Goal: Transaction & Acquisition: Purchase product/service

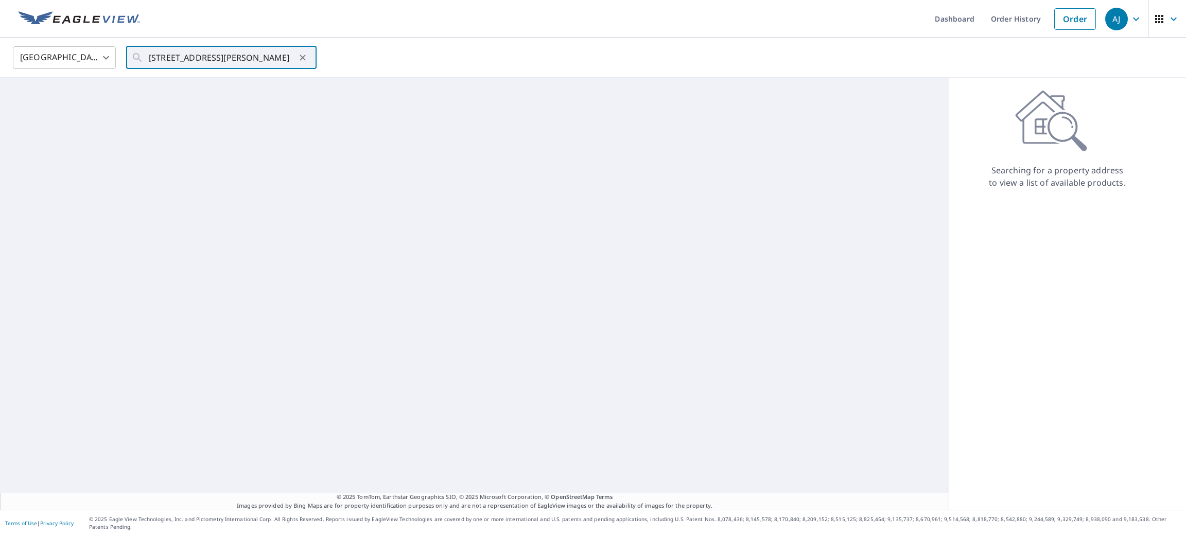
scroll to position [0, 29]
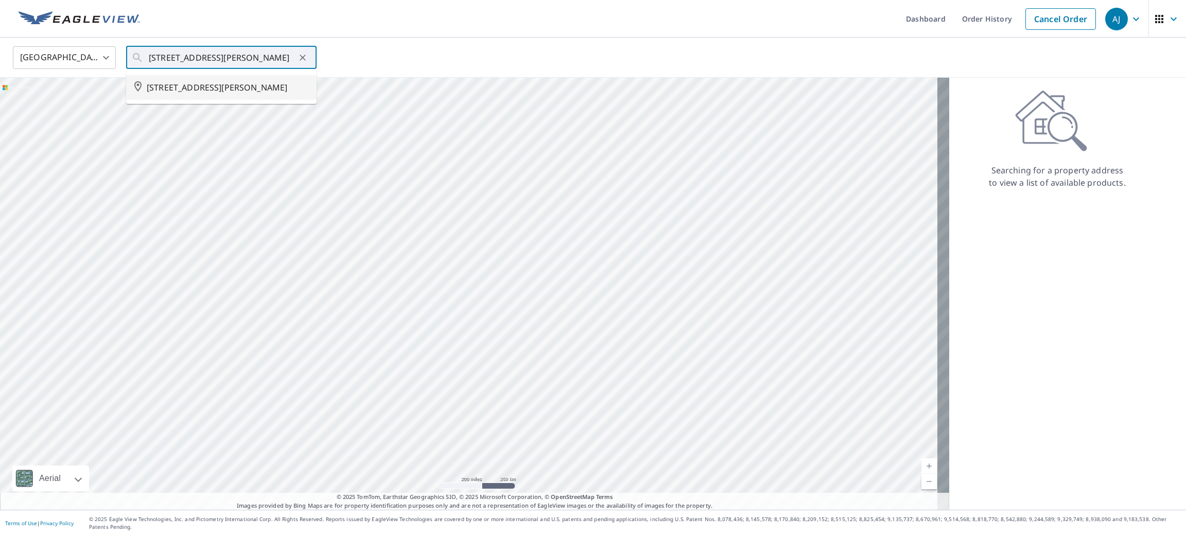
click at [181, 84] on span "[STREET_ADDRESS][PERSON_NAME]" at bounding box center [228, 87] width 162 height 12
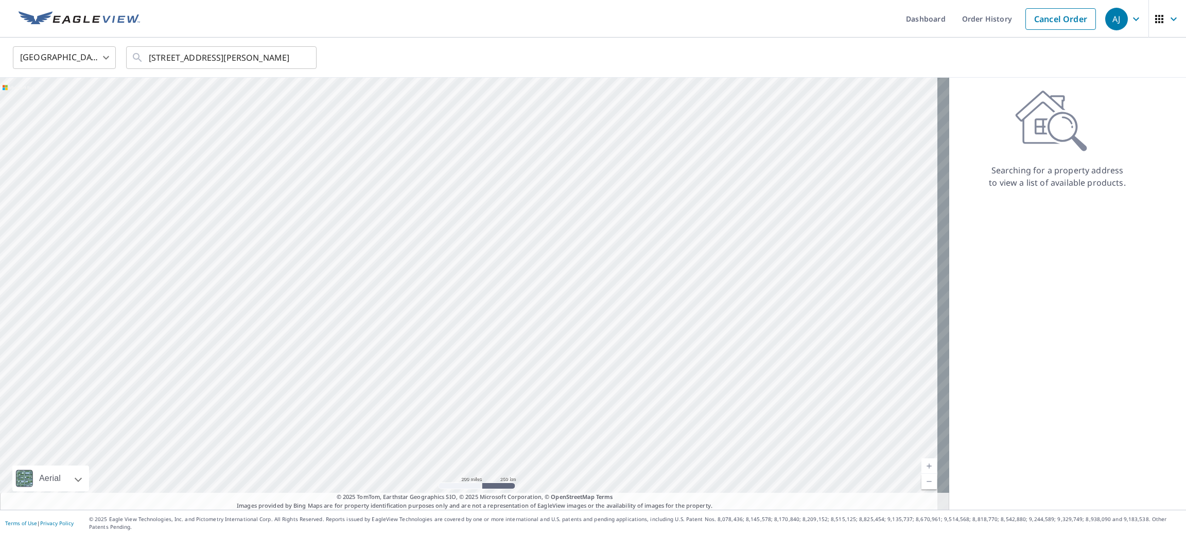
type input "[STREET_ADDRESS][PERSON_NAME]"
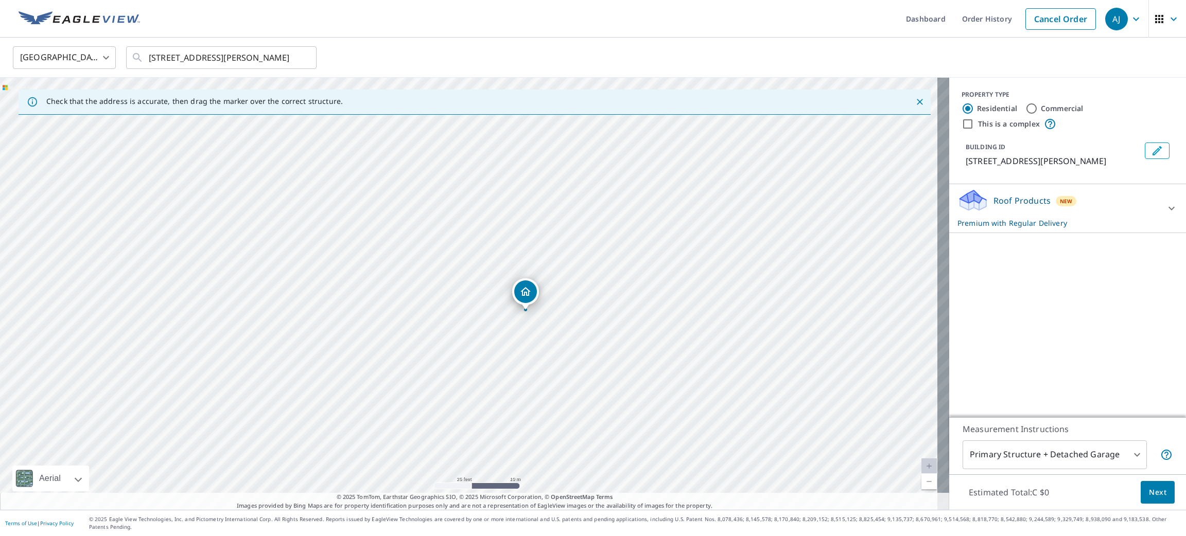
drag, startPoint x: 522, startPoint y: 268, endPoint x: 530, endPoint y: 293, distance: 26.7
click at [1081, 468] on body "[PERSON_NAME] [PERSON_NAME] Dashboard Order History Cancel Order AJ Canada [GEO…" at bounding box center [593, 268] width 1186 height 536
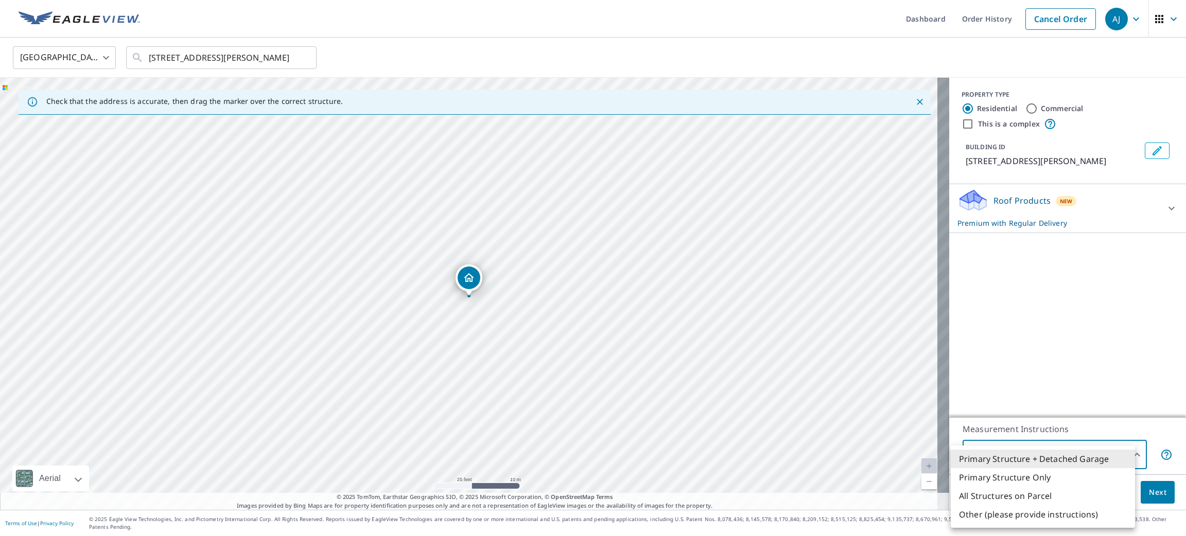
click at [1076, 493] on li "All Structures on Parcel" at bounding box center [1043, 496] width 184 height 19
type input "3"
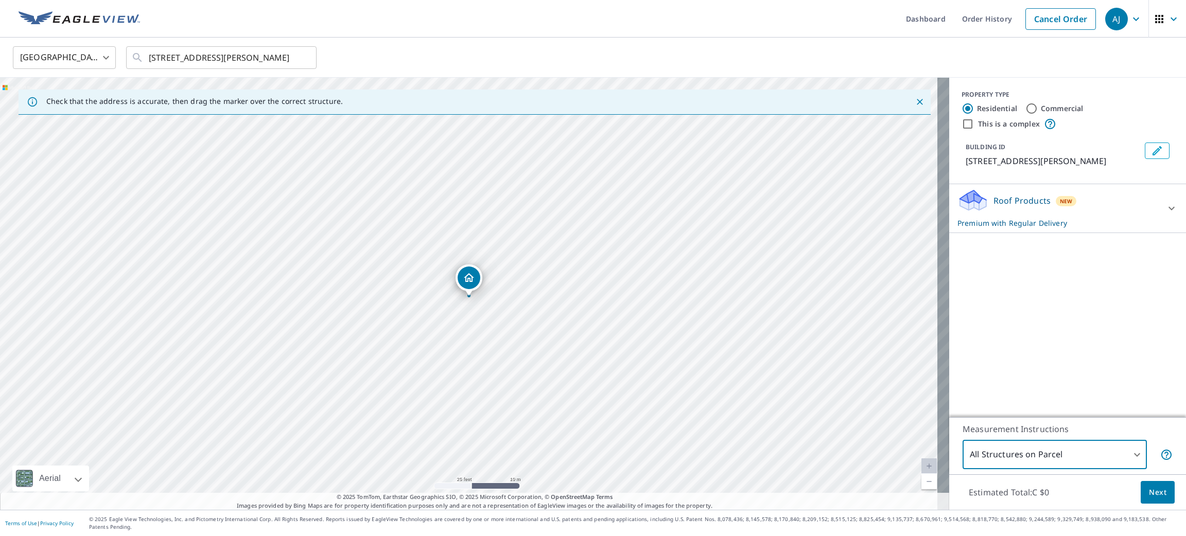
click at [1140, 494] on button "Next" at bounding box center [1157, 492] width 34 height 23
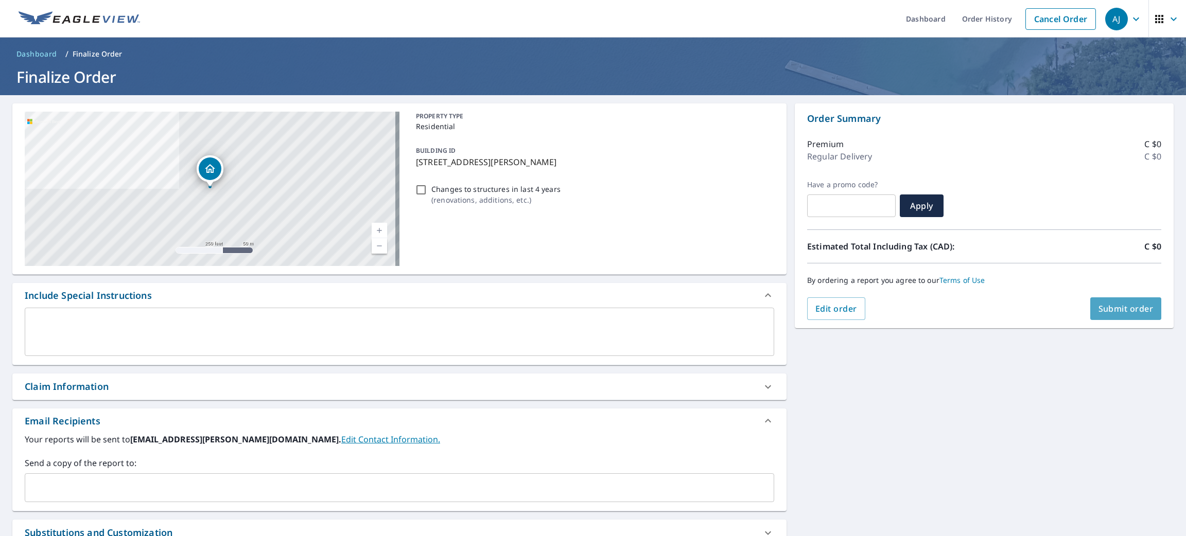
click at [1128, 311] on span "Submit order" at bounding box center [1125, 308] width 55 height 11
checkbox input "true"
